Goal: Task Accomplishment & Management: Manage account settings

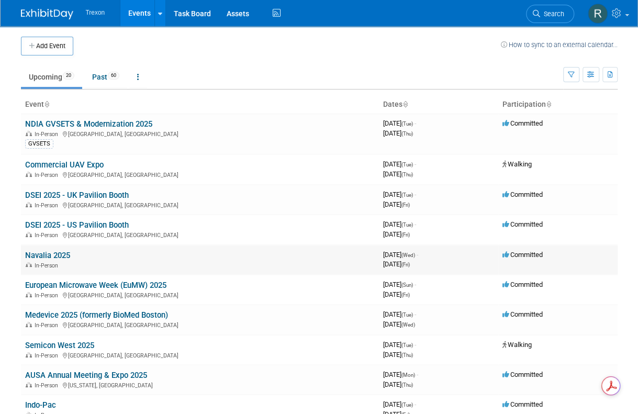
click at [66, 257] on link "Navalia 2025" at bounding box center [47, 255] width 45 height 9
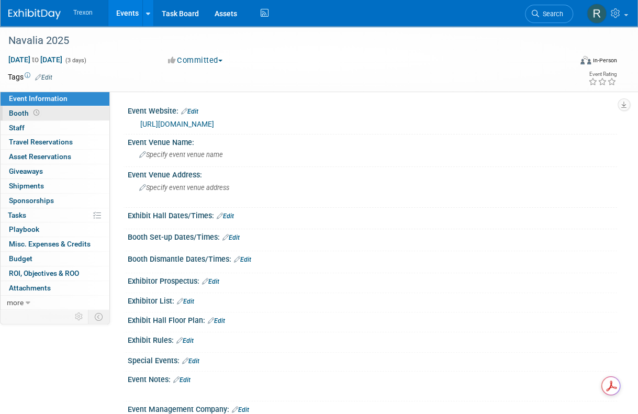
click at [21, 109] on span "Booth" at bounding box center [25, 113] width 32 height 8
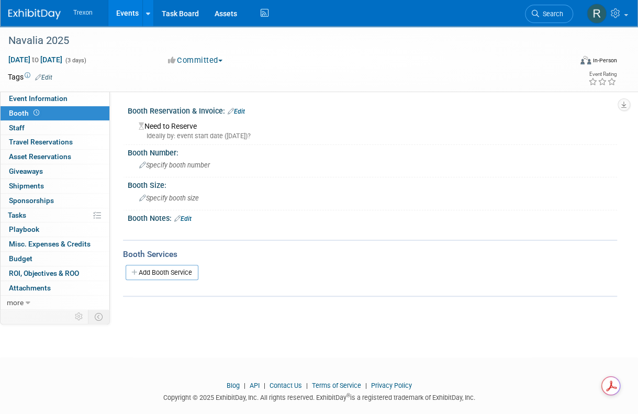
drag, startPoint x: 241, startPoint y: 127, endPoint x: 125, endPoint y: 127, distance: 116.2
click at [125, 127] on div "Booth Reservation & Invoice: Edit Need to Reserve Ideally by: event start date …" at bounding box center [370, 124] width 494 height 42
drag, startPoint x: 249, startPoint y: 132, endPoint x: 152, endPoint y: 134, distance: 96.9
click at [152, 130] on div "Need to Reserve Ideally by: event start date (Wed. Sep 17, 2025)?" at bounding box center [373, 129] width 474 height 23
click at [17, 121] on link "0 Staff 0" at bounding box center [55, 128] width 109 height 14
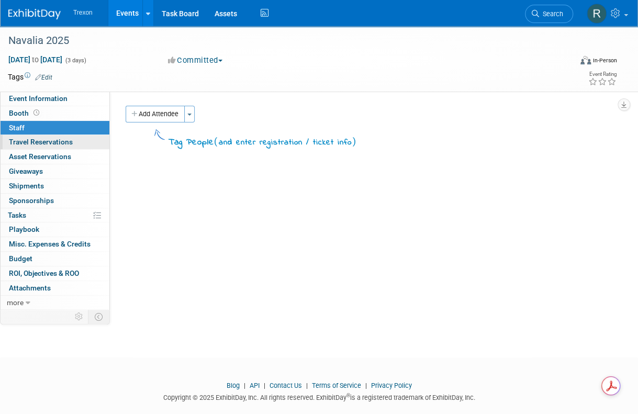
click at [30, 140] on span "Travel Reservations 0" at bounding box center [41, 142] width 64 height 8
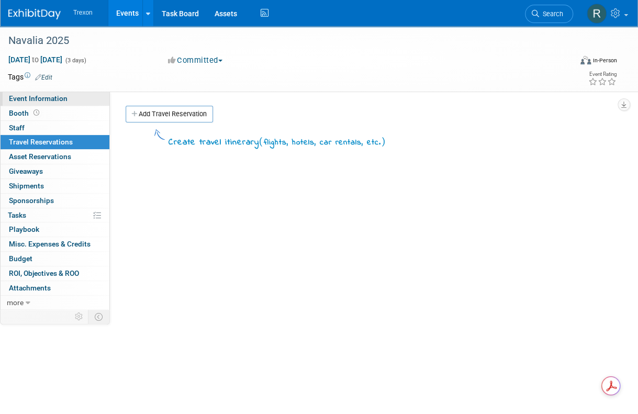
click at [36, 95] on span "Event Information" at bounding box center [38, 98] width 59 height 8
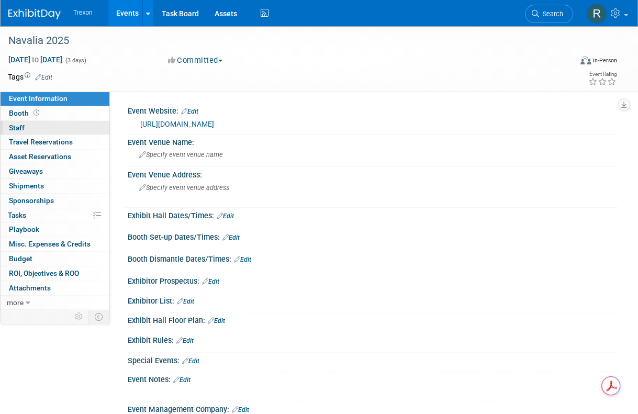
click at [19, 128] on span "Staff 0" at bounding box center [17, 128] width 16 height 8
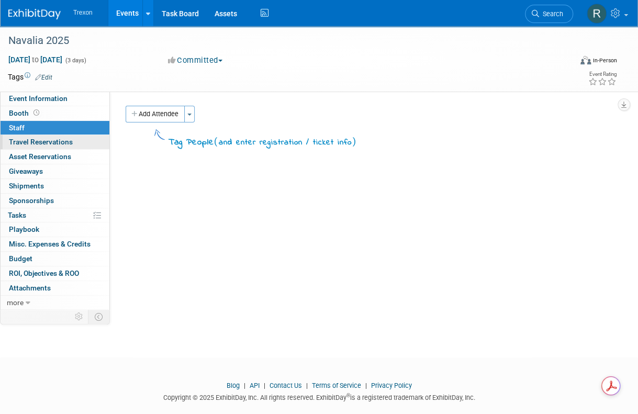
click at [30, 141] on span "Travel Reservations 0" at bounding box center [41, 142] width 64 height 8
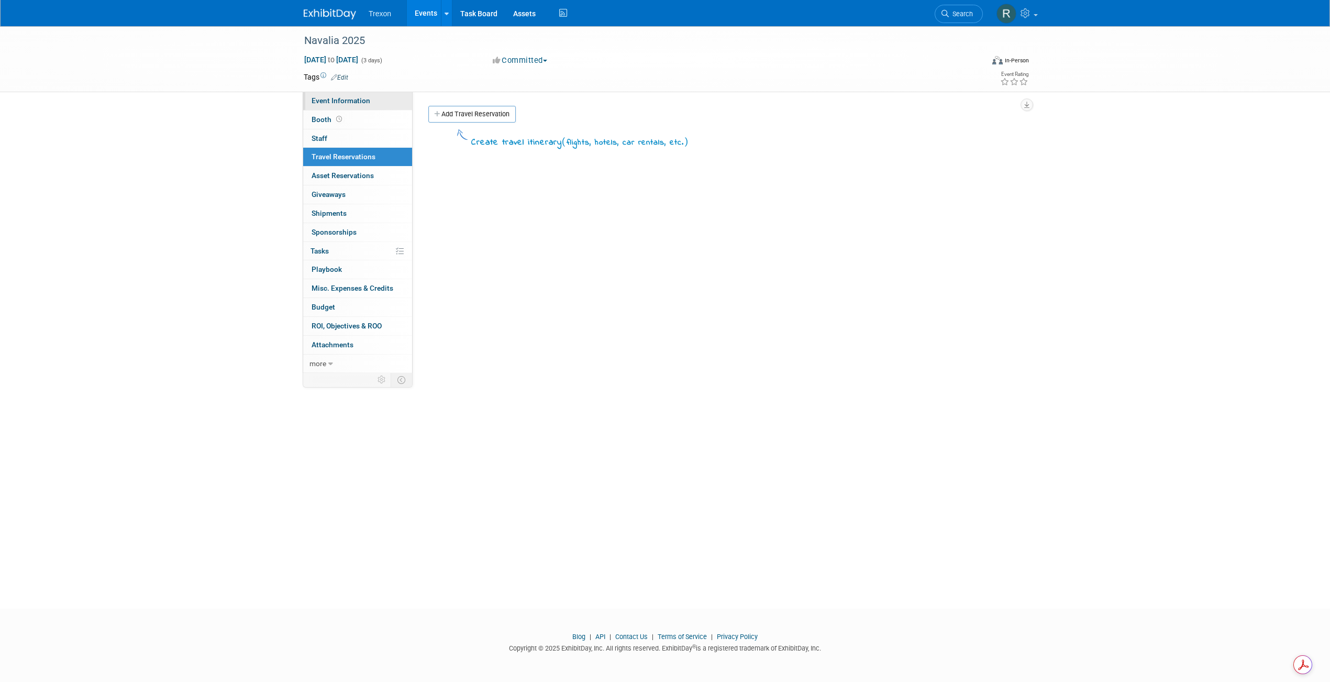
click at [347, 109] on link "Event Information" at bounding box center [357, 101] width 109 height 18
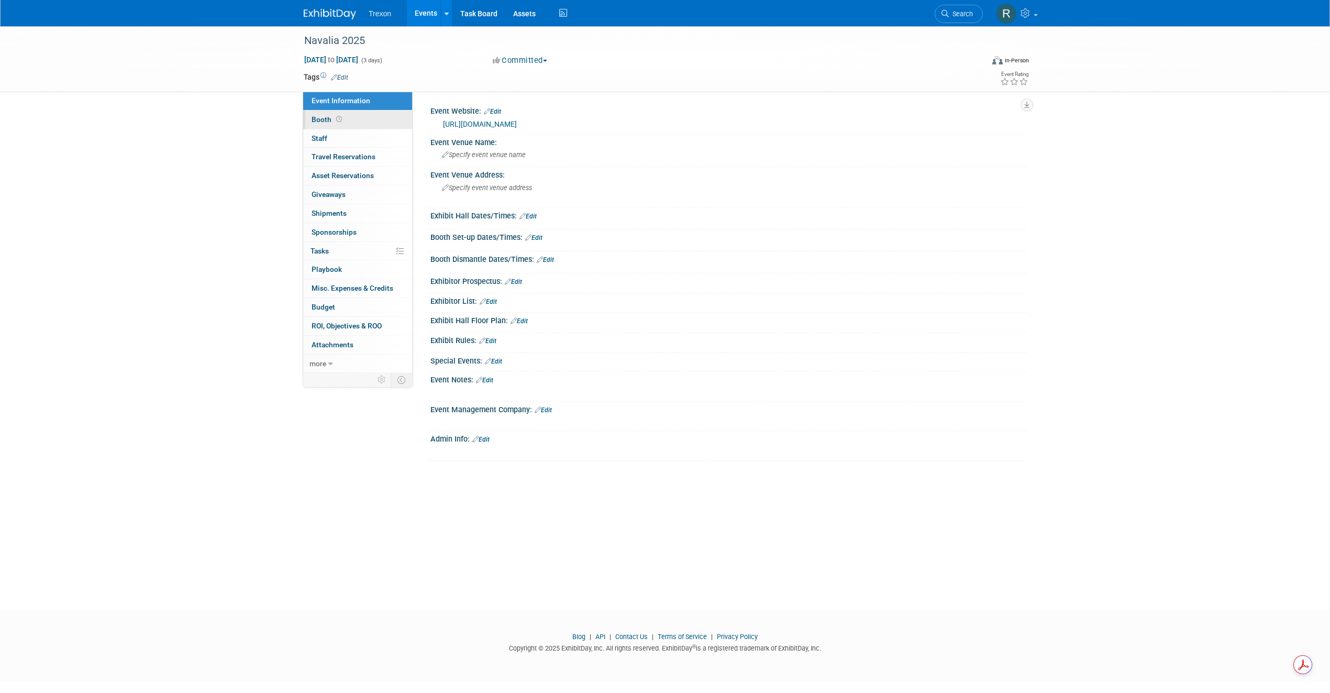
click at [320, 119] on span "Booth" at bounding box center [327, 119] width 32 height 8
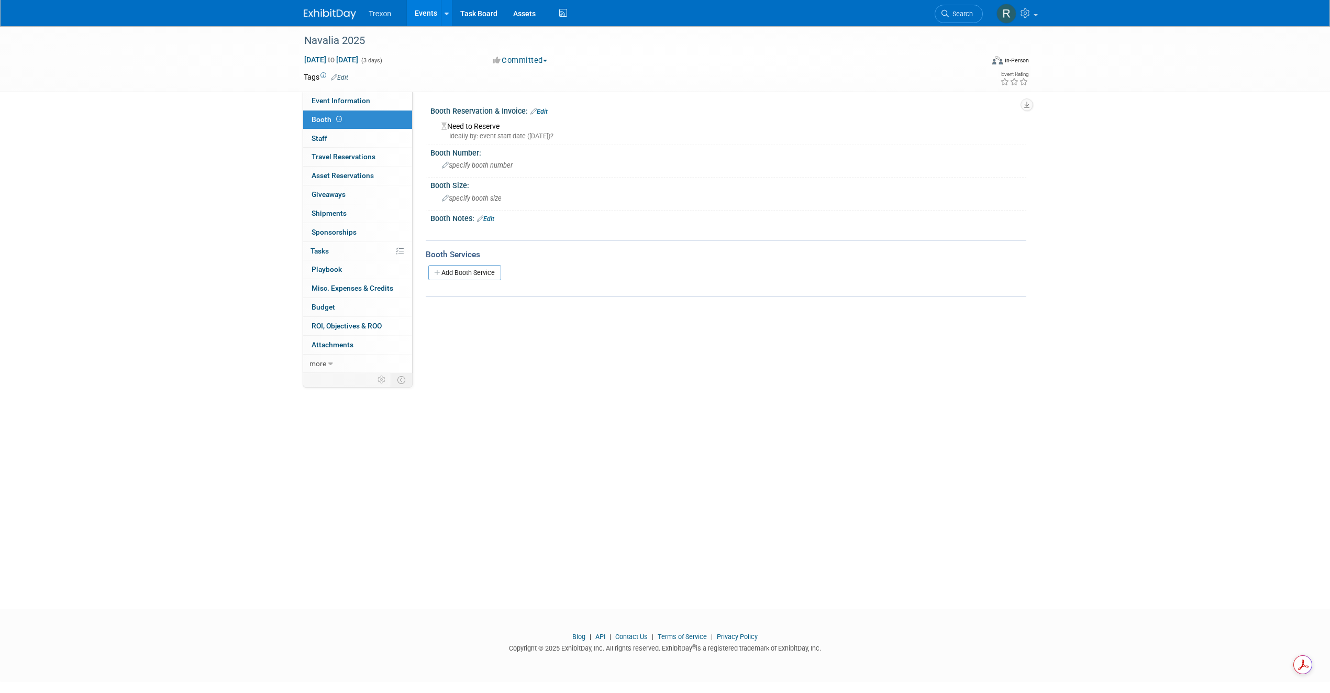
click at [515, 60] on button "Committed" at bounding box center [520, 60] width 62 height 11
click at [520, 118] on link "Walking" at bounding box center [530, 121] width 83 height 15
click at [425, 14] on link "Events" at bounding box center [426, 13] width 38 height 26
